Goal: Transaction & Acquisition: Subscribe to service/newsletter

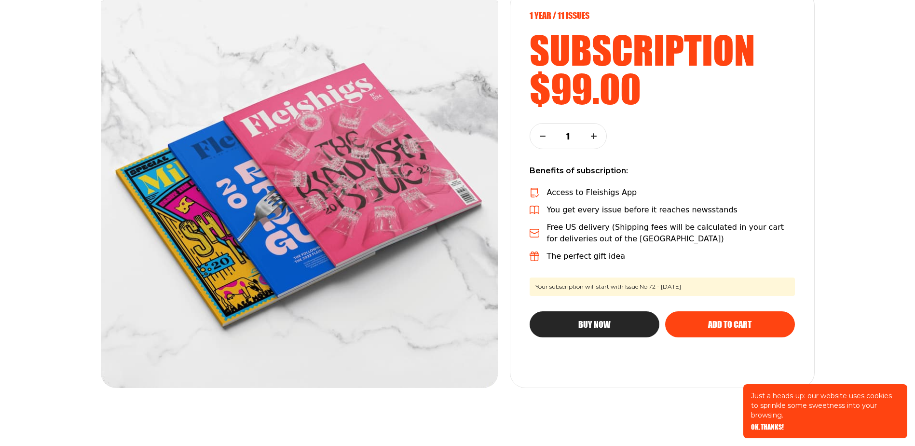
scroll to position [145, 0]
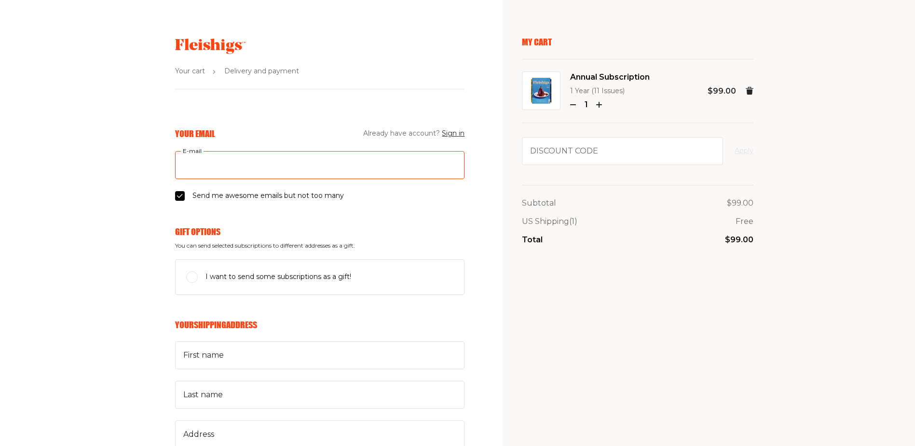
click at [282, 169] on input "E-mail" at bounding box center [319, 165] width 289 height 28
click at [214, 163] on input "E-mail" at bounding box center [319, 165] width 289 height 28
type input "raikinfamily@gmail.com"
click at [189, 278] on input "I want to send some subscriptions as a gift!" at bounding box center [192, 277] width 12 height 12
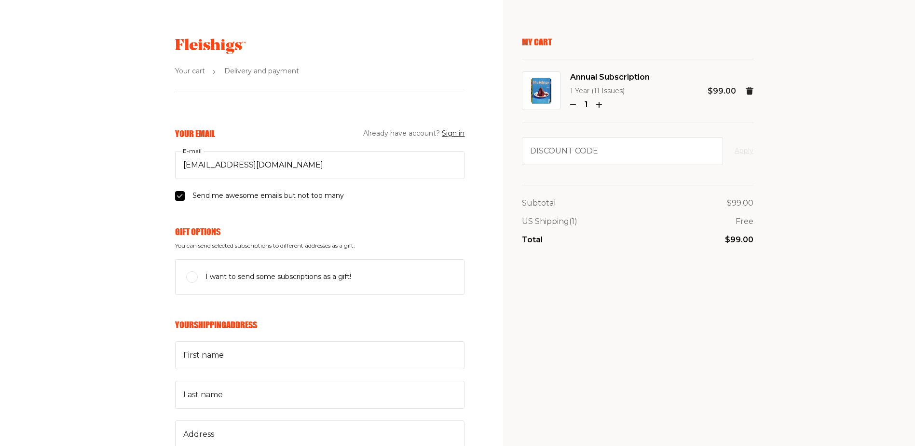
checkbox input "true"
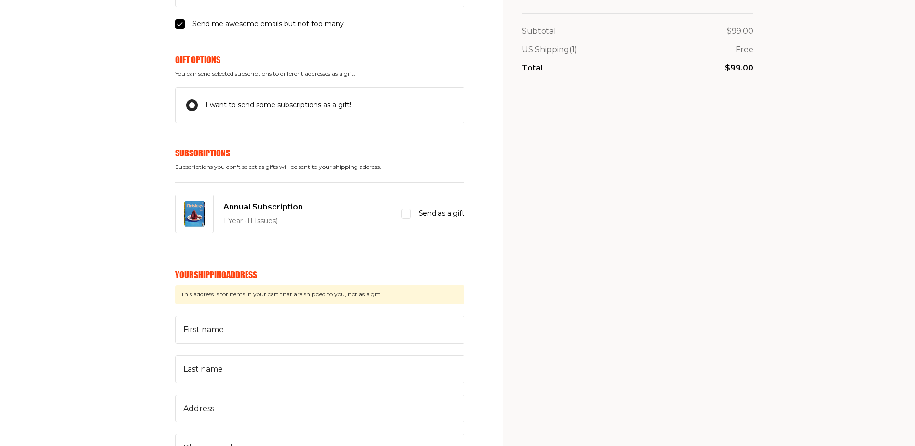
scroll to position [193, 0]
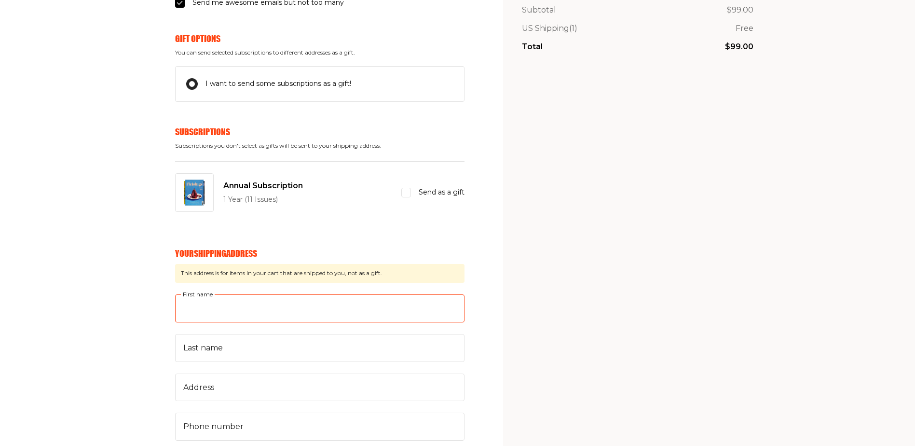
click at [306, 312] on input "First name" at bounding box center [319, 308] width 289 height 28
type input "Lauren"
click at [224, 353] on input "Last name" at bounding box center [319, 348] width 289 height 28
type input "Boolkin"
click at [676, 332] on div "My Cart Annual Subscription 1 Year (11 Issues) 1 $99.00 Discount code Apply Sub…" at bounding box center [637, 376] width 231 height 1064
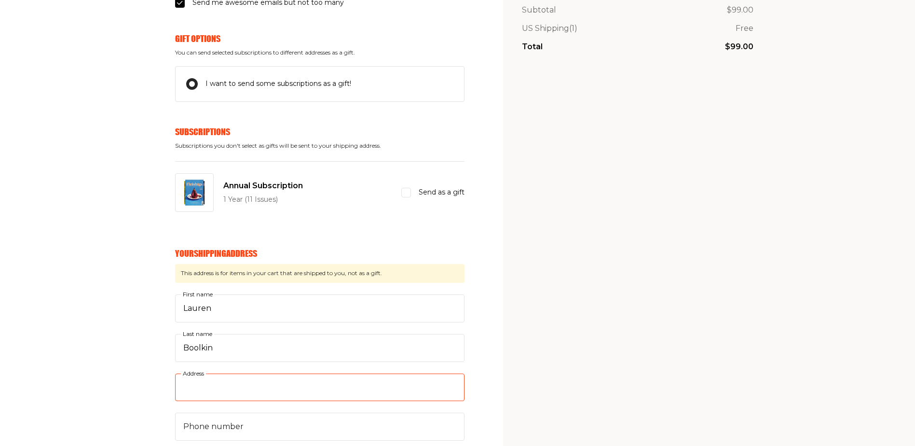
click at [298, 396] on input "Address" at bounding box center [319, 387] width 289 height 28
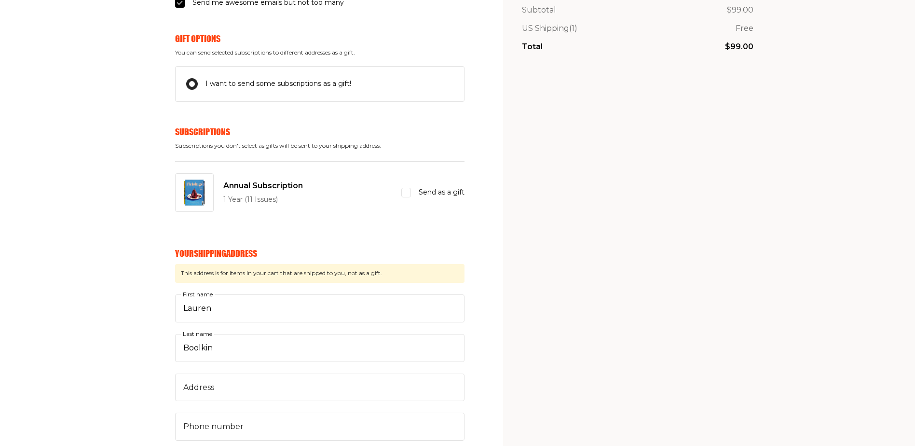
click at [646, 313] on div "My Cart Annual Subscription 1 Year (11 Issues) 1 $99.00 Discount code Apply Sub…" at bounding box center [637, 376] width 231 height 1064
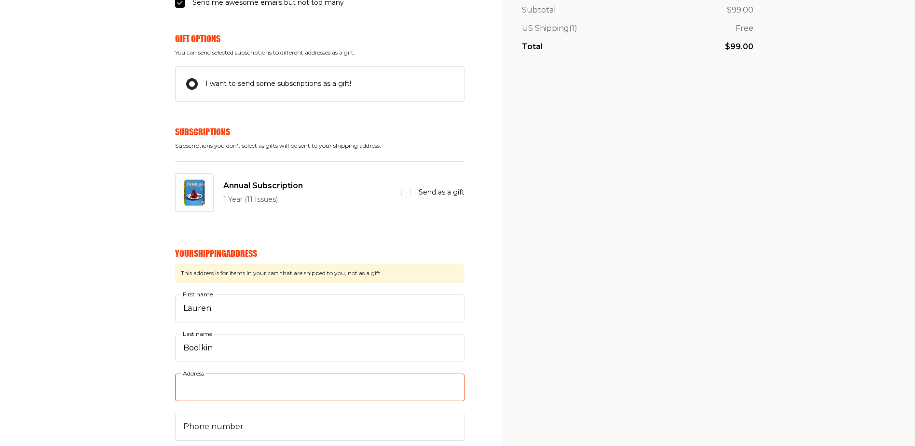
click at [239, 389] on input "Address" at bounding box center [319, 387] width 289 height 28
click at [261, 390] on input "2Park Street" at bounding box center [319, 387] width 289 height 28
type input "2Park Street Oaklands 2192 Johannesburg South Africa"
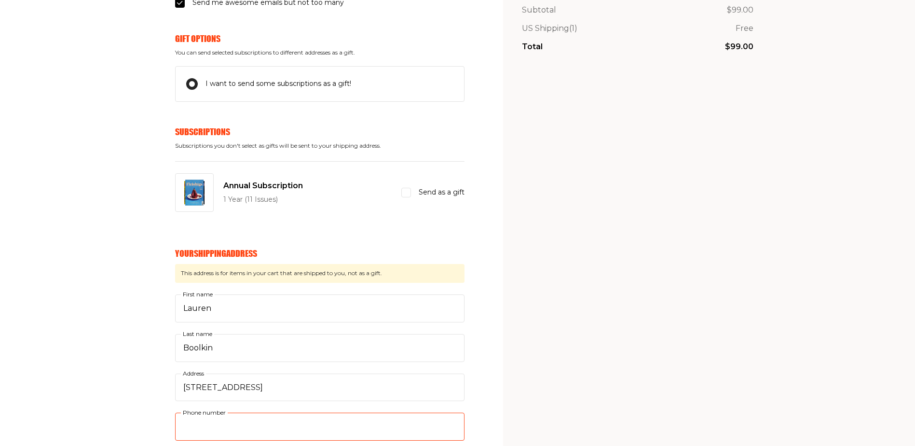
click at [260, 435] on input "Phone number" at bounding box center [319, 426] width 289 height 28
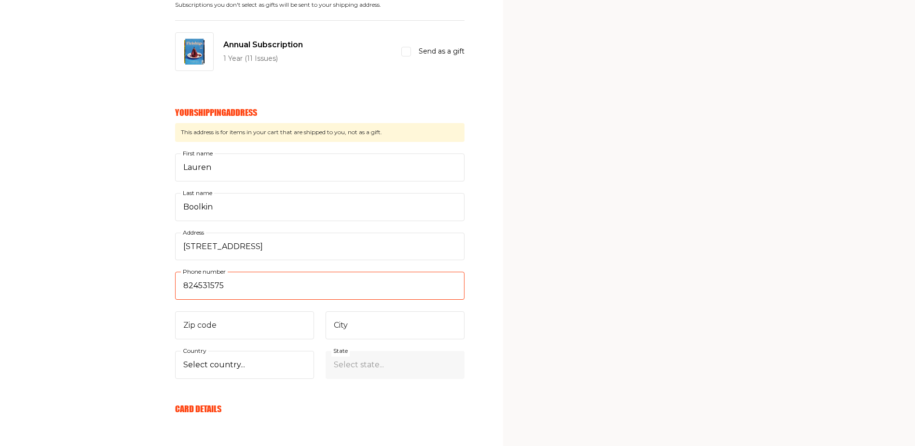
scroll to position [338, 0]
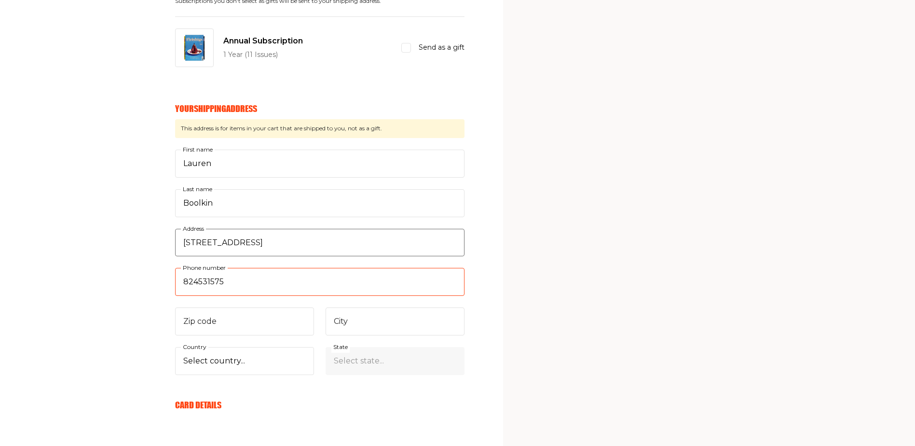
type input "824531575"
click at [397, 244] on input "2Park Street Oaklands 2192 Johannesburg South Africa" at bounding box center [319, 243] width 289 height 28
type input "2Park Street"
click at [234, 323] on input "Zip code" at bounding box center [244, 321] width 139 height 28
type input "2192"
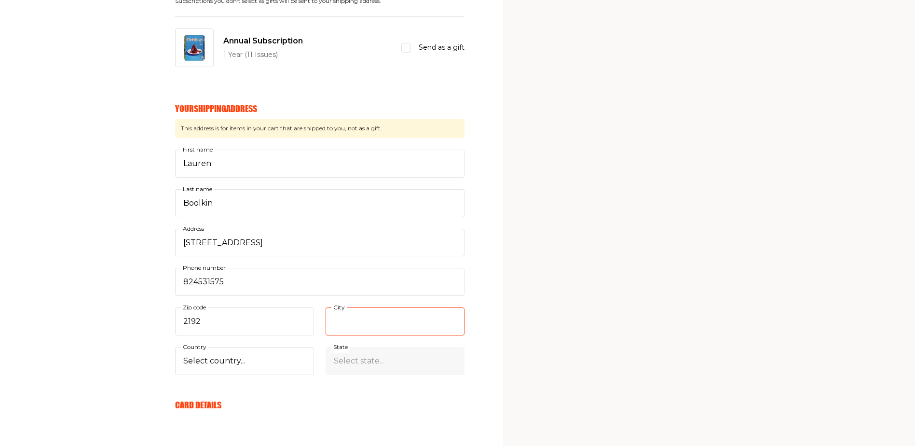
click at [355, 323] on input "City" at bounding box center [395, 321] width 139 height 28
type input "Oaklands"
click at [268, 358] on select "Select country... United States Canada (+$29/subscription) Afghanistan (+$44/su…" at bounding box center [244, 361] width 139 height 28
select select "ZA"
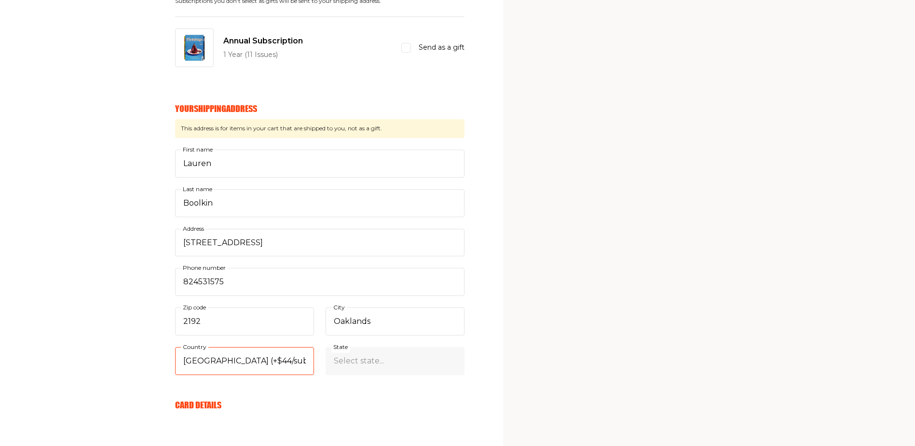
click at [175, 347] on select "Select country... United States Canada (+$29/subscription) Afghanistan (+$44/su…" at bounding box center [244, 361] width 139 height 28
click at [397, 365] on select "Select state... GaZulu-Natala Gauteng Eastern Cape iTlhagwini-Kapa Limpopo iMpu…" at bounding box center [395, 361] width 139 height 28
select select "Gauteng"
click at [326, 347] on select "Select state... GaZulu-Natala Gauteng Eastern Cape iTlhagwini-Kapa Limpopo iMpu…" at bounding box center [395, 361] width 139 height 28
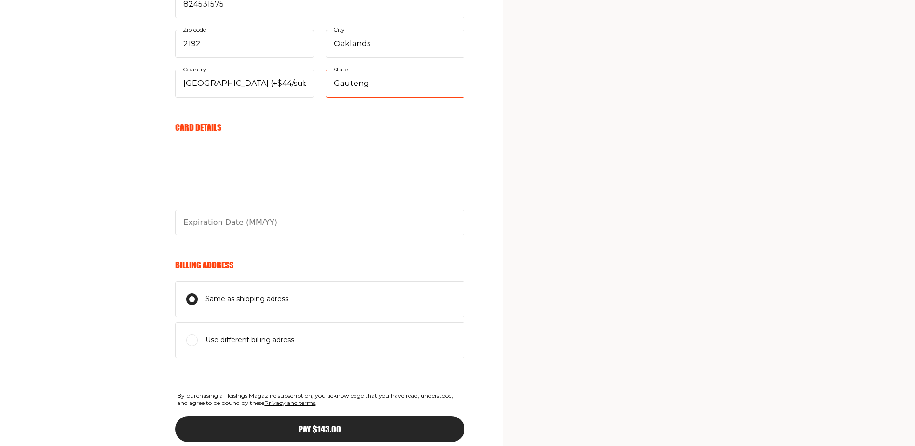
scroll to position [627, 0]
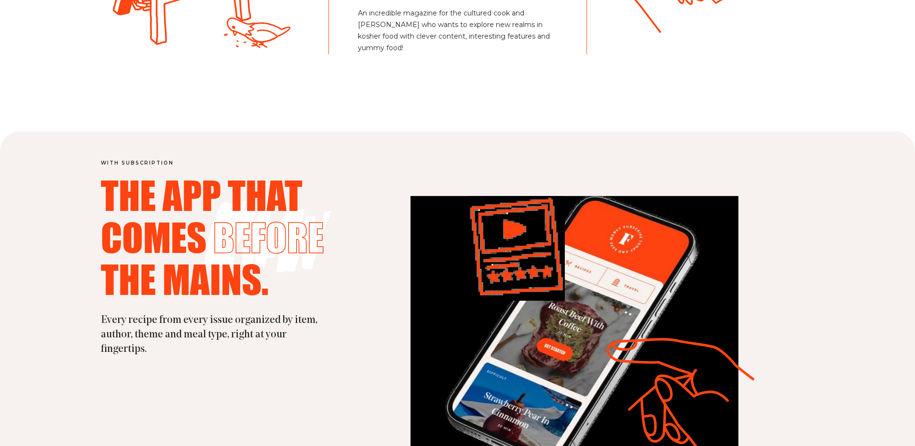
scroll to position [1061, 0]
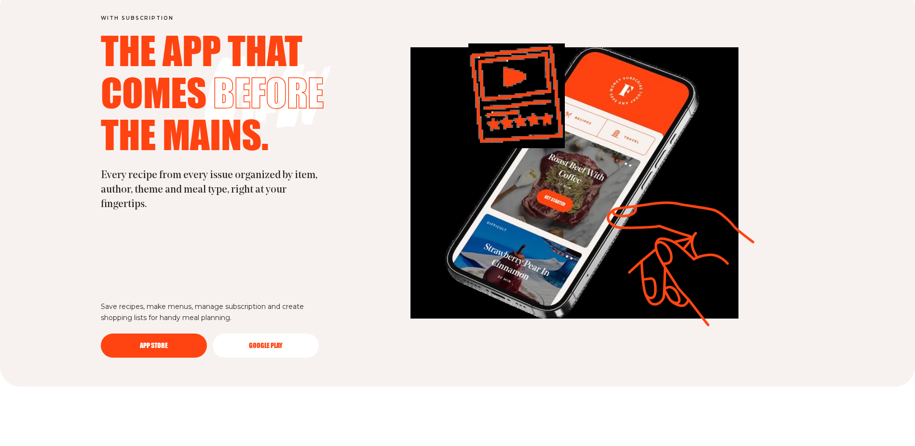
click at [179, 343] on link "App Store" at bounding box center [154, 345] width 106 height 24
